Goal: Task Accomplishment & Management: Use online tool/utility

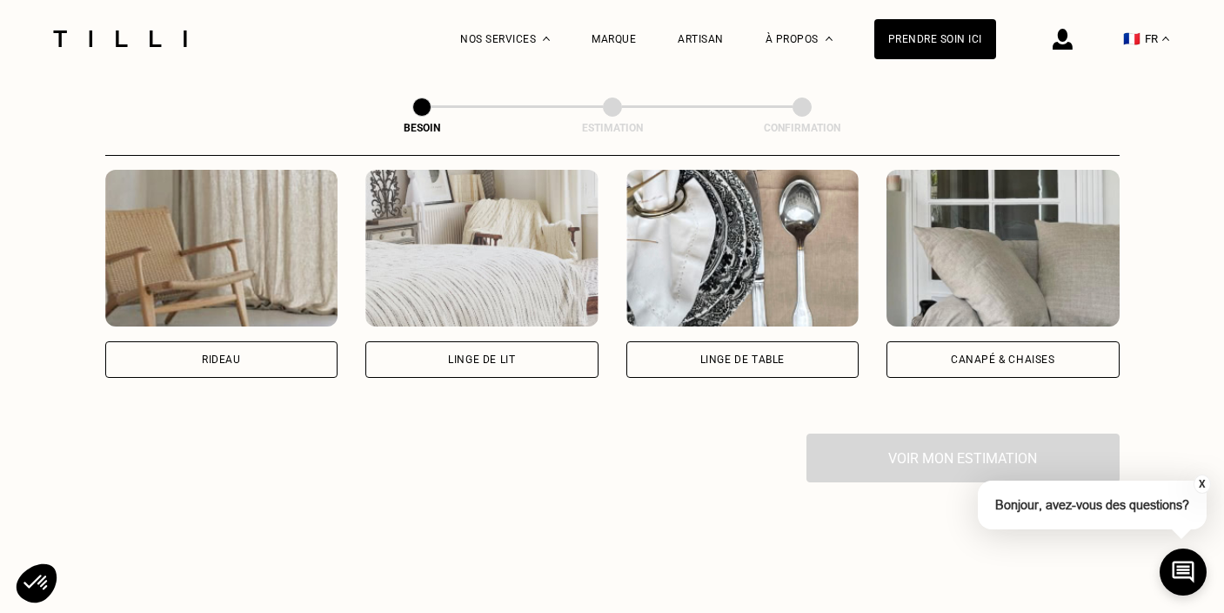
scroll to position [822, 0]
click at [229, 353] on div "Rideau" at bounding box center [221, 358] width 39 height 10
select select "FR"
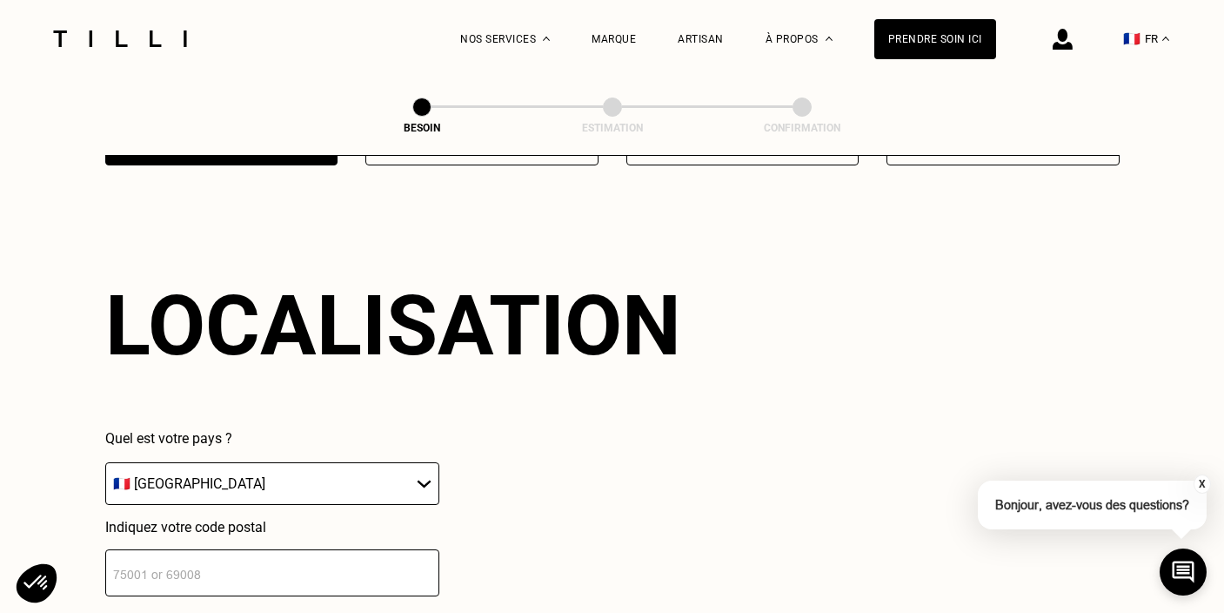
scroll to position [1039, 0]
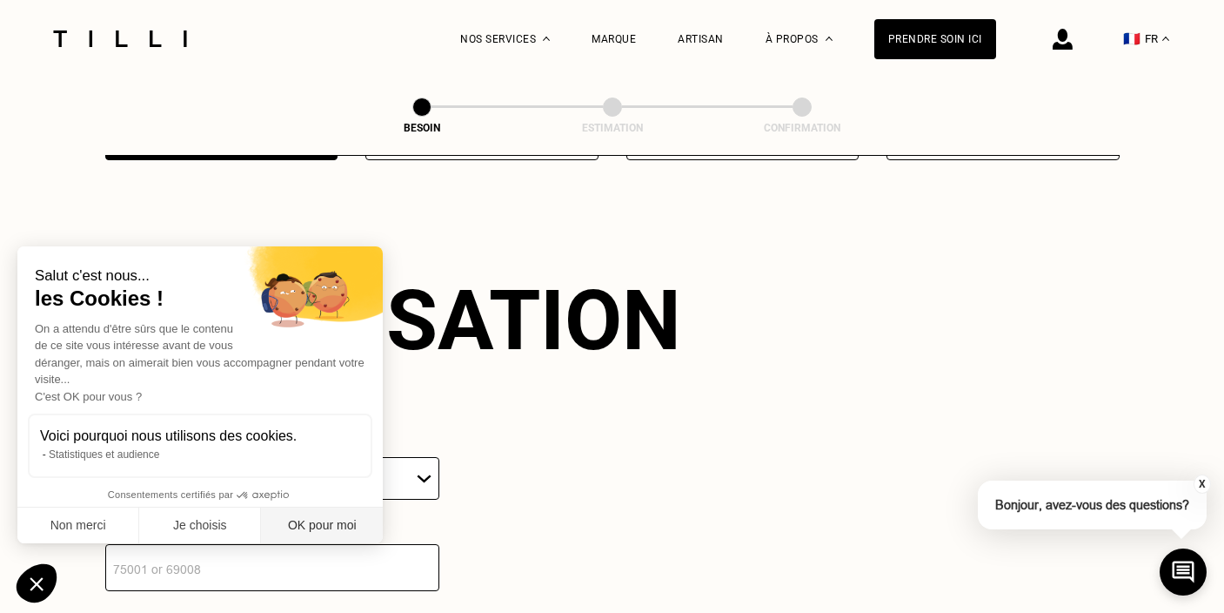
click at [315, 523] on button "OK pour moi" at bounding box center [322, 525] width 122 height 37
checkbox input "true"
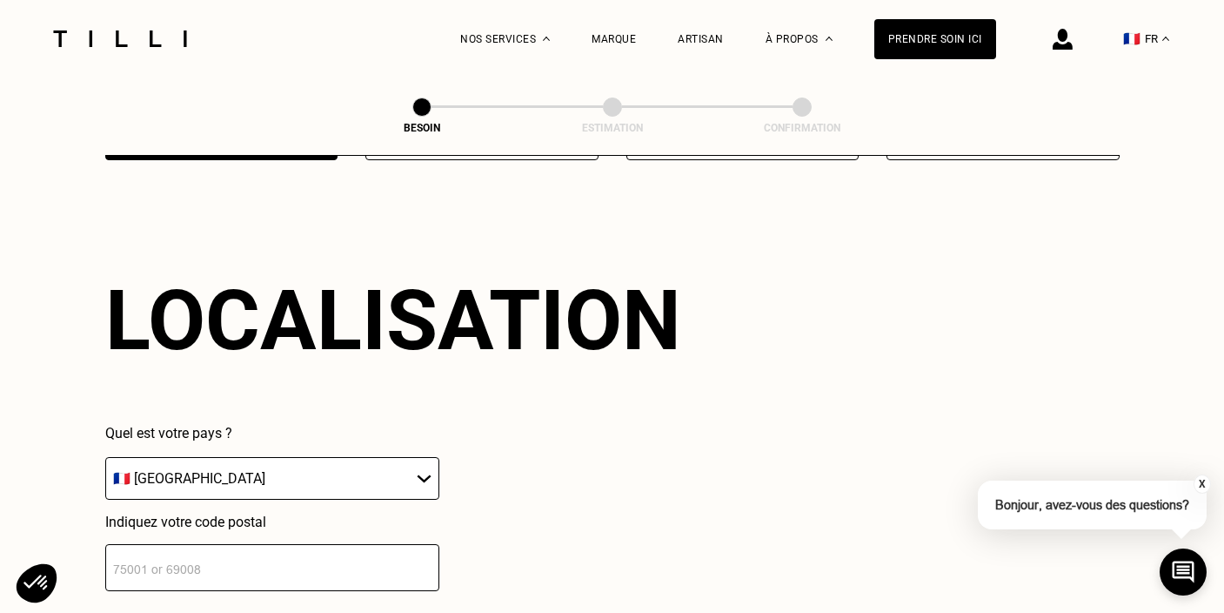
click at [205, 544] on input "number" at bounding box center [272, 567] width 334 height 47
type input "33400"
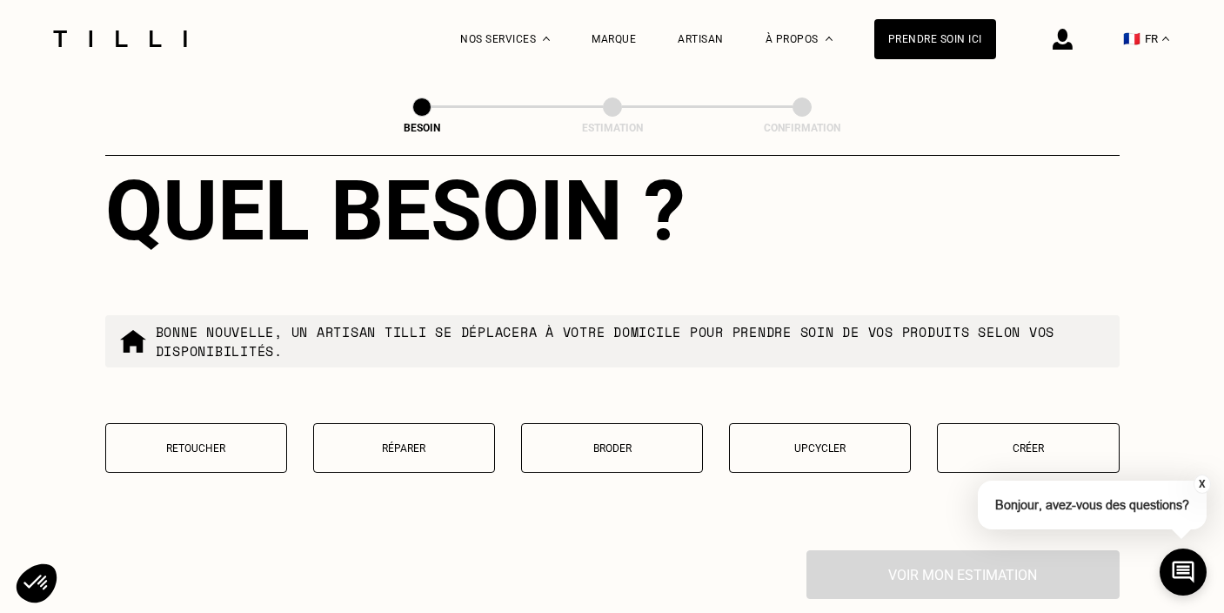
scroll to position [1633, 0]
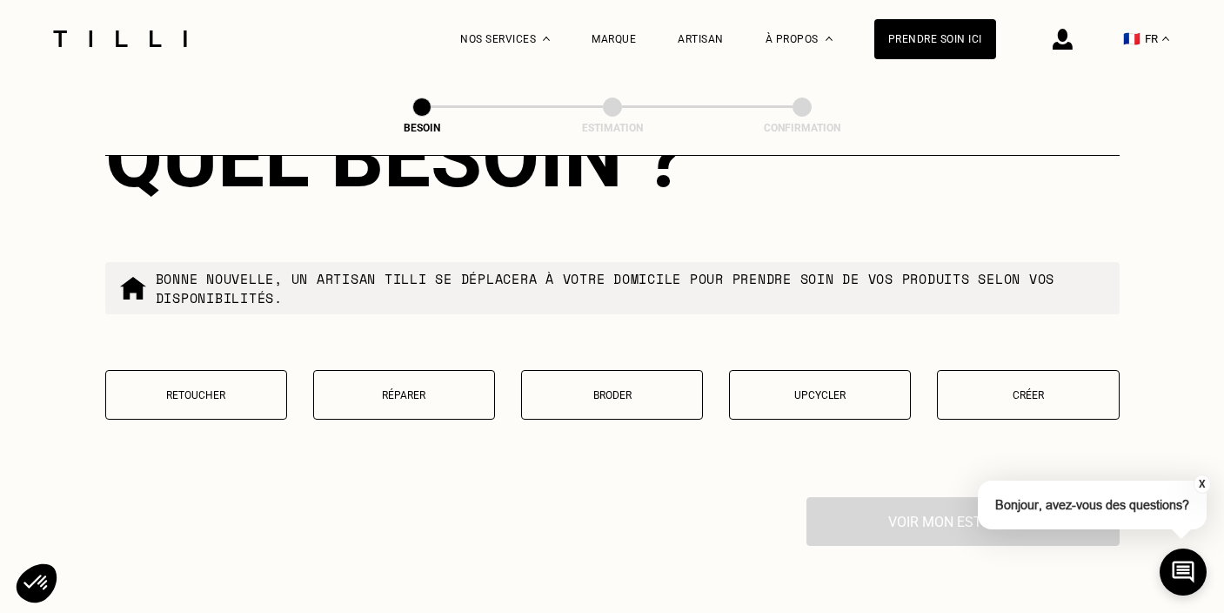
click at [201, 389] on p "Retoucher" at bounding box center [196, 395] width 163 height 12
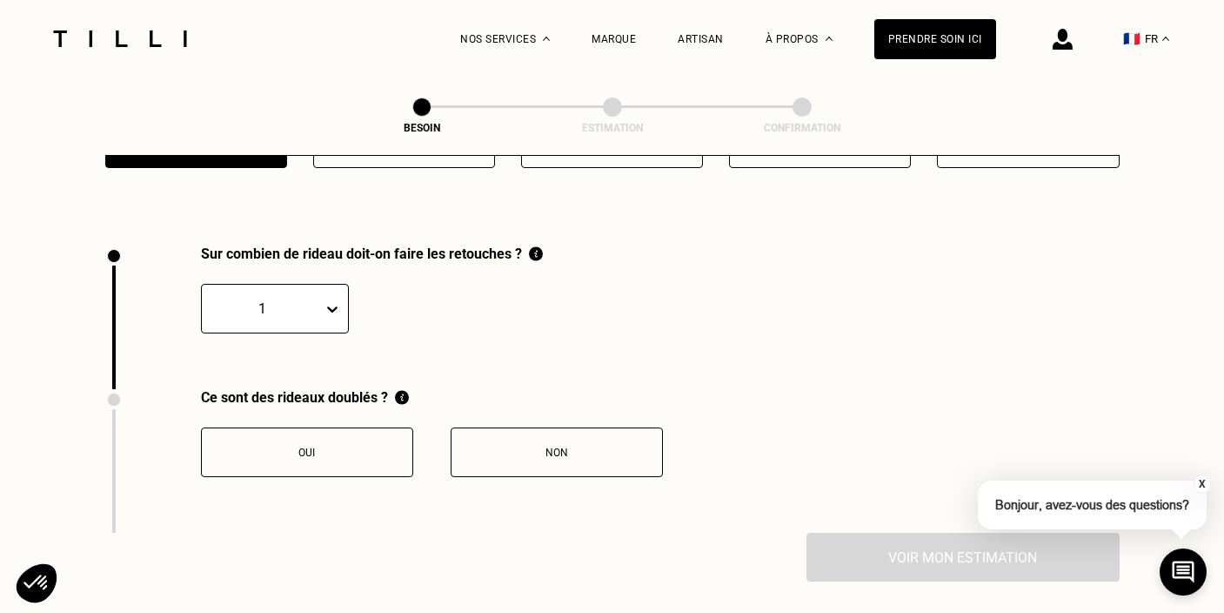
scroll to position [1913, 0]
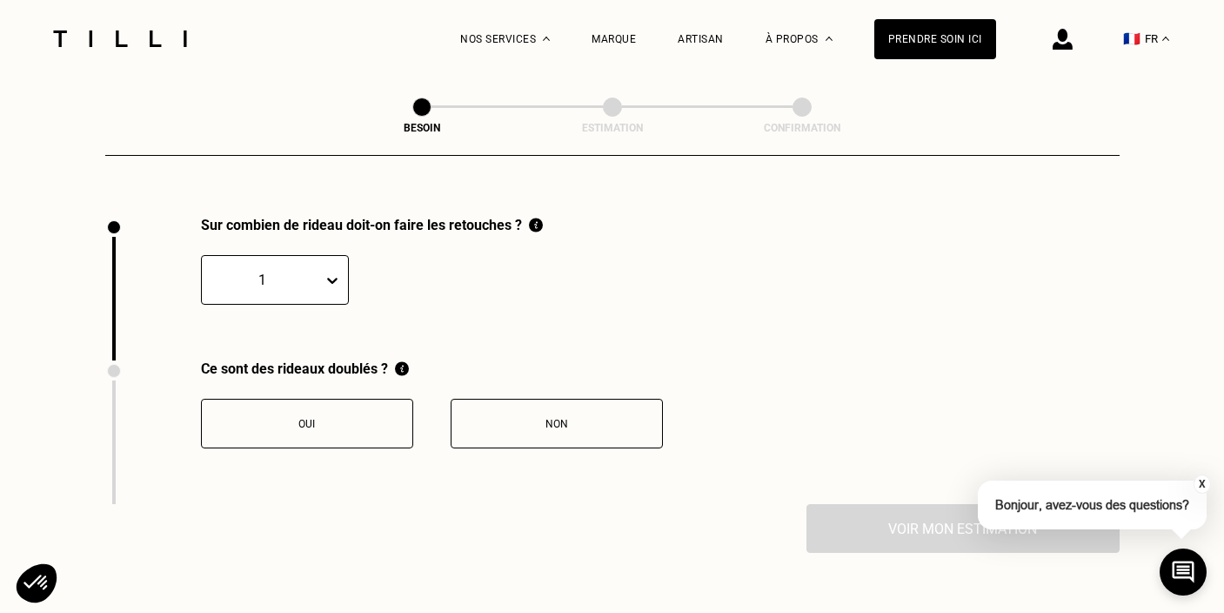
click at [348, 418] on div "Oui" at bounding box center [307, 424] width 193 height 12
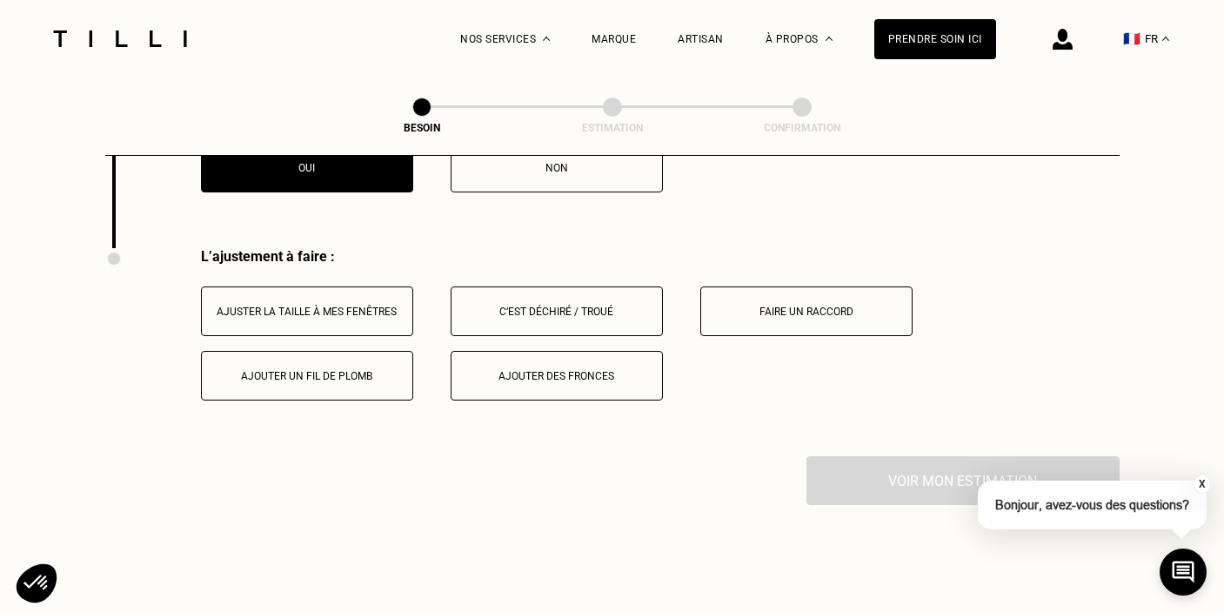
scroll to position [2200, 0]
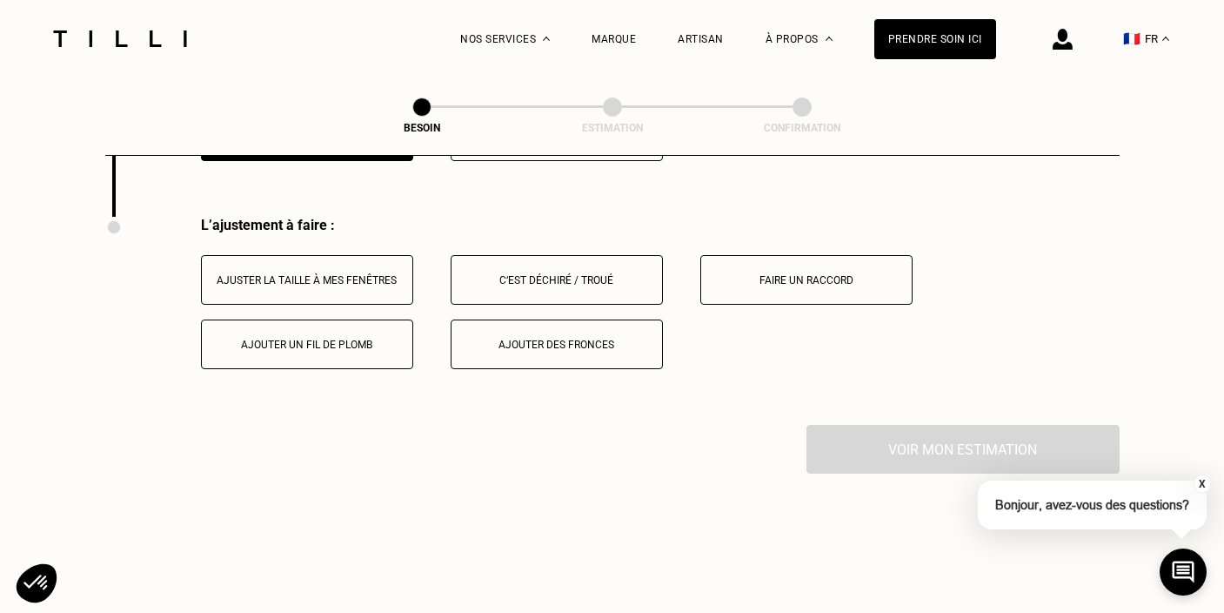
click at [338, 255] on button "Ajuster la taille à mes fenêtres" at bounding box center [307, 280] width 212 height 50
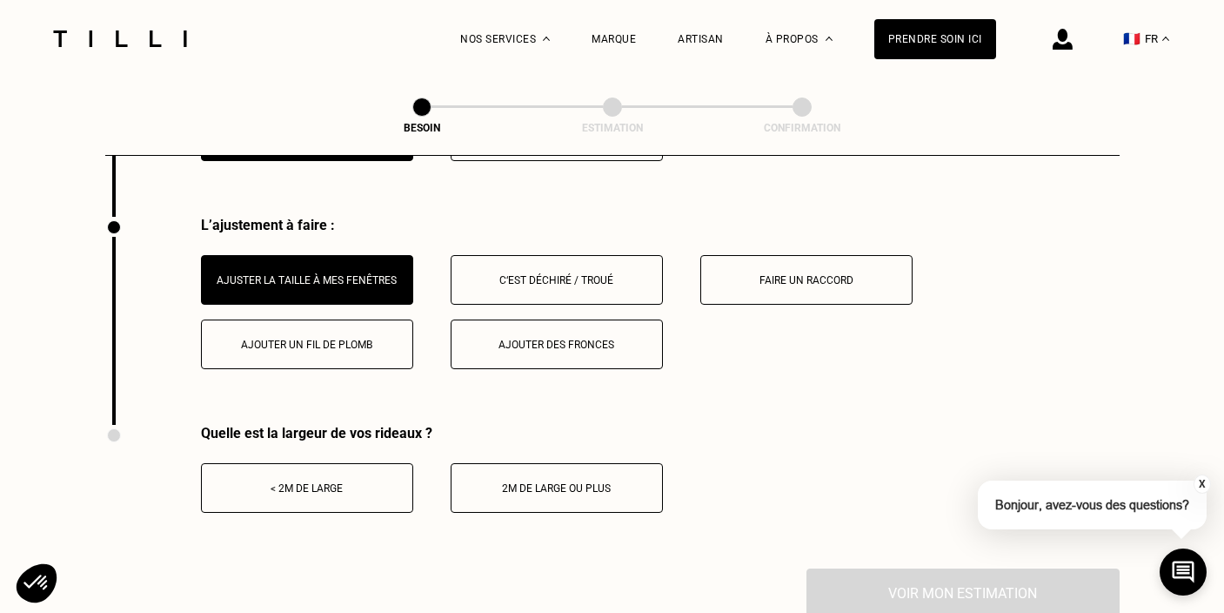
click at [329, 463] on button "< 2m de large" at bounding box center [307, 488] width 212 height 50
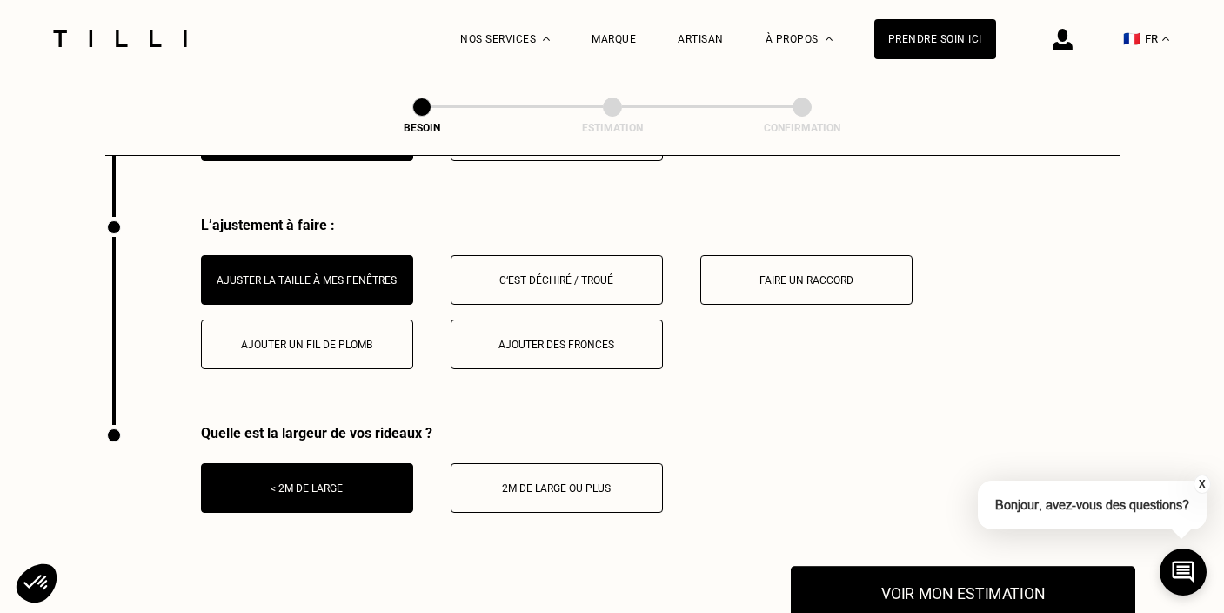
click at [922, 571] on button "Voir mon estimation" at bounding box center [963, 593] width 345 height 54
